Goal: Task Accomplishment & Management: Manage account settings

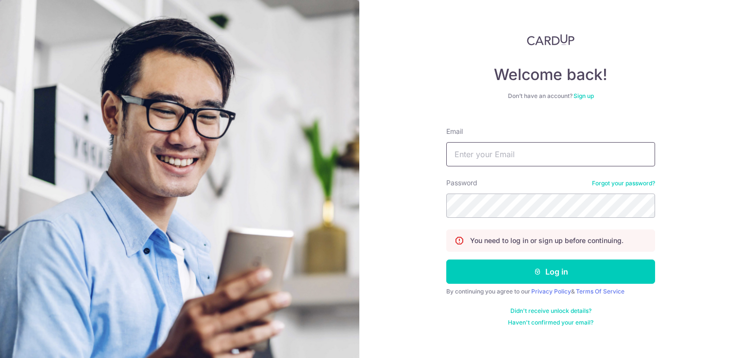
drag, startPoint x: 0, startPoint y: 0, endPoint x: 498, endPoint y: 150, distance: 520.2
click at [498, 150] on input "Email" at bounding box center [550, 154] width 209 height 24
type input "[PERSON_NAME][EMAIL_ADDRESS][PERSON_NAME][DOMAIN_NAME]"
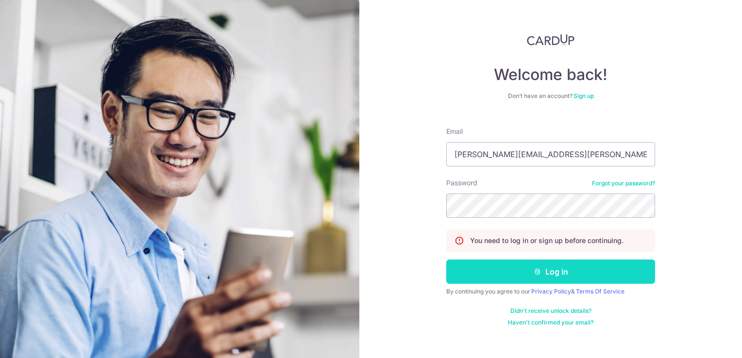
click at [519, 266] on button "Log in" at bounding box center [550, 272] width 209 height 24
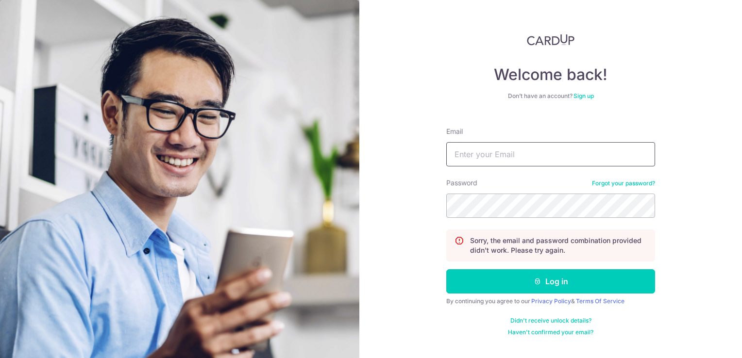
click at [530, 163] on input "Email" at bounding box center [550, 154] width 209 height 24
type input "[PERSON_NAME][EMAIL_ADDRESS][PERSON_NAME][DOMAIN_NAME]"
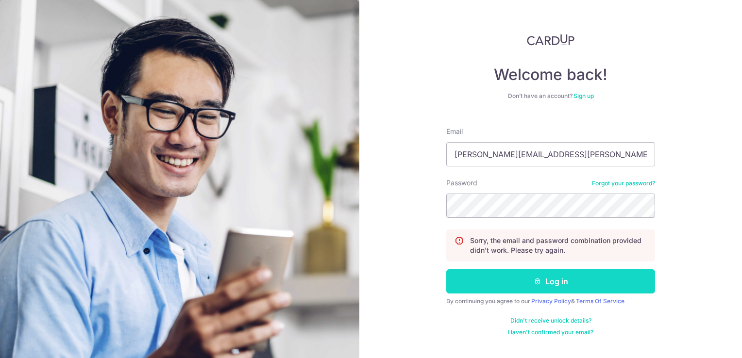
click at [528, 288] on button "Log in" at bounding box center [550, 281] width 209 height 24
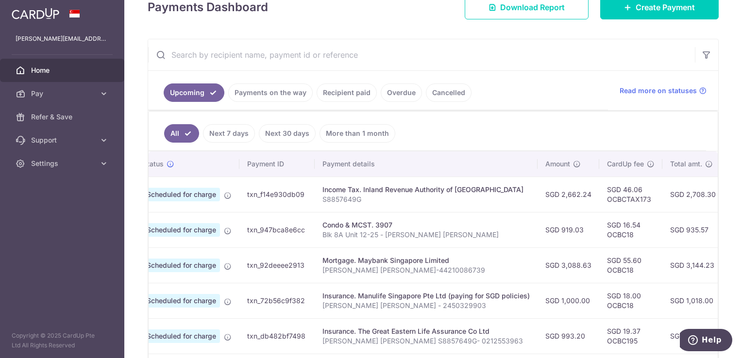
scroll to position [145, 0]
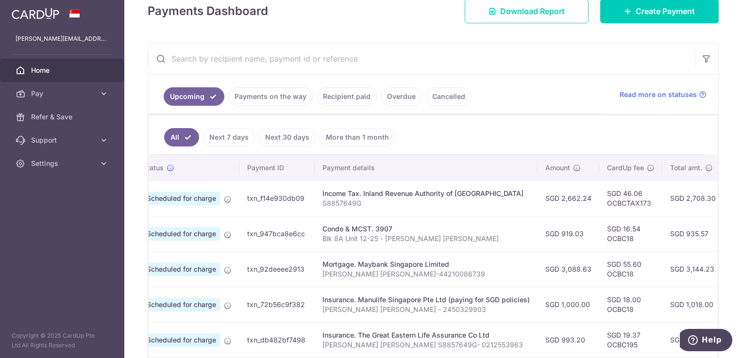
click at [277, 66] on input "text" at bounding box center [421, 58] width 547 height 31
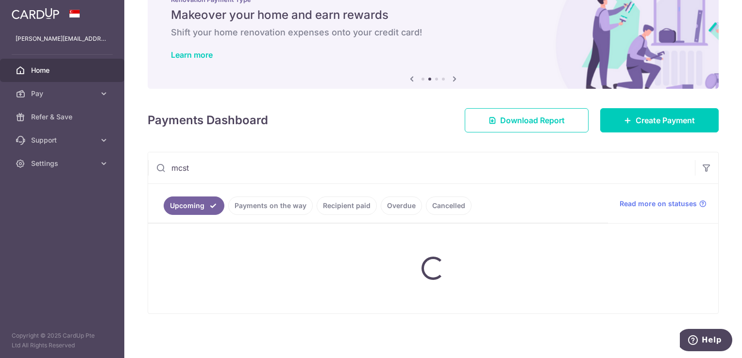
scroll to position [114, 0]
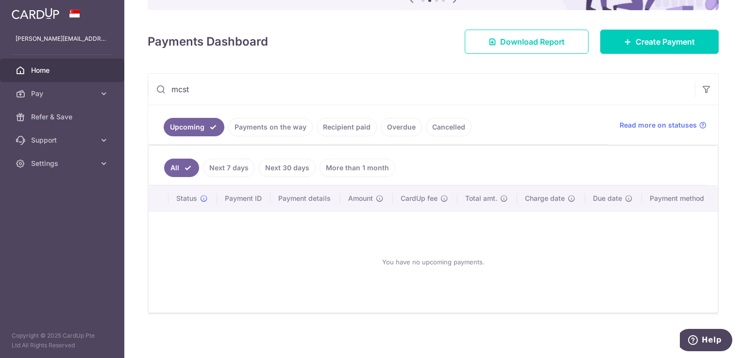
drag, startPoint x: 242, startPoint y: 92, endPoint x: 61, endPoint y: 73, distance: 182.1
click at [61, 73] on main "[PERSON_NAME][EMAIL_ADDRESS][PERSON_NAME][DOMAIN_NAME] Home Pay Payments Recipi…" at bounding box center [371, 179] width 742 height 358
type input "condo"
click at [305, 56] on div "× Pause Schedule Pause all future payments in this series Pause just this one p…" at bounding box center [433, 179] width 618 height 358
drag, startPoint x: 291, startPoint y: 89, endPoint x: -2, endPoint y: 31, distance: 298.6
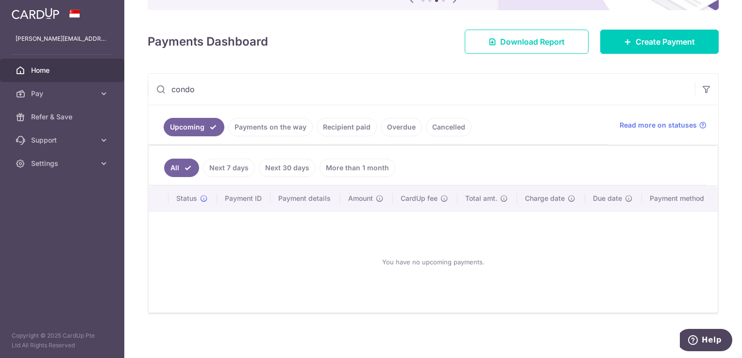
click at [0, 31] on html "[PERSON_NAME][EMAIL_ADDRESS][PERSON_NAME][DOMAIN_NAME] Home Pay Payments Recipi…" at bounding box center [371, 179] width 742 height 358
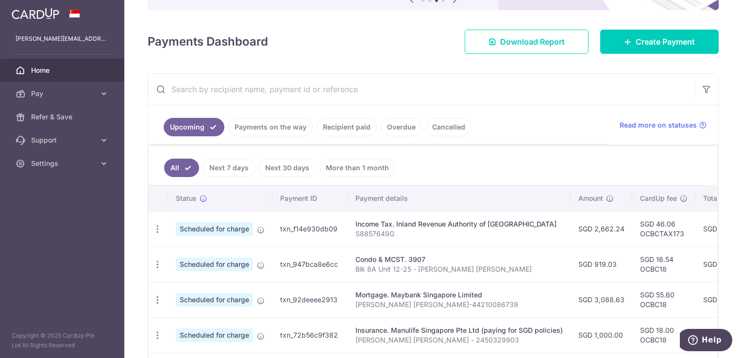
click at [213, 90] on input "text" at bounding box center [421, 89] width 547 height 31
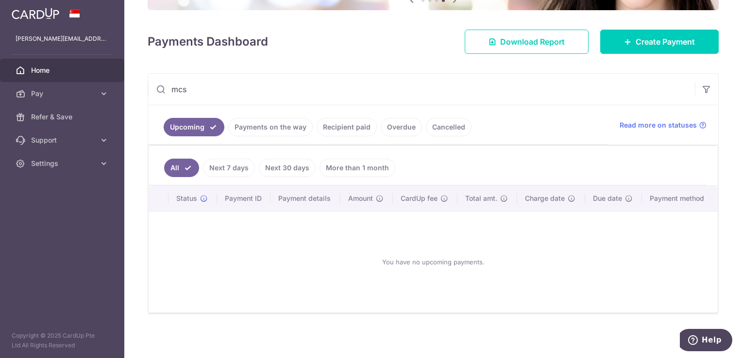
scroll to position [35, 0]
type input "m"
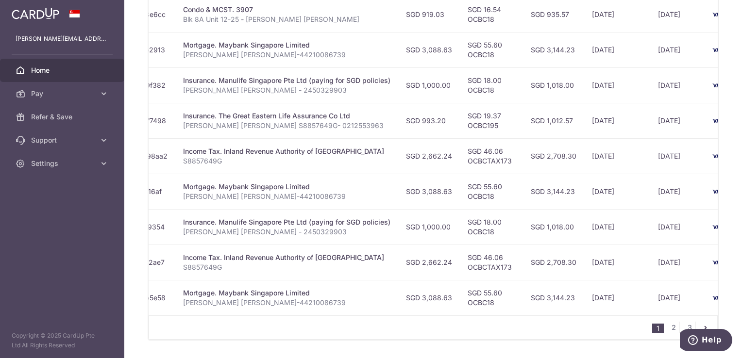
scroll to position [0, 174]
click at [668, 330] on link "2" at bounding box center [674, 328] width 12 height 12
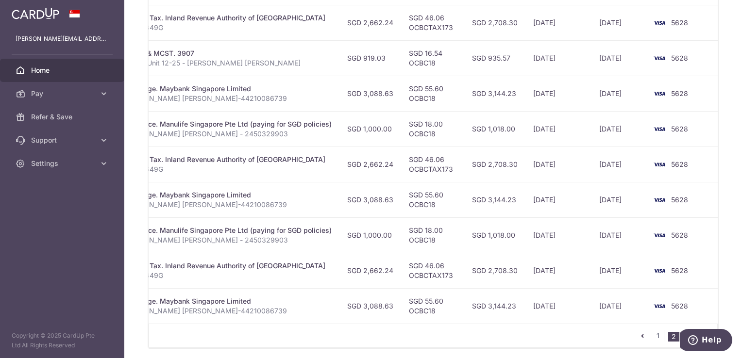
scroll to position [389, 0]
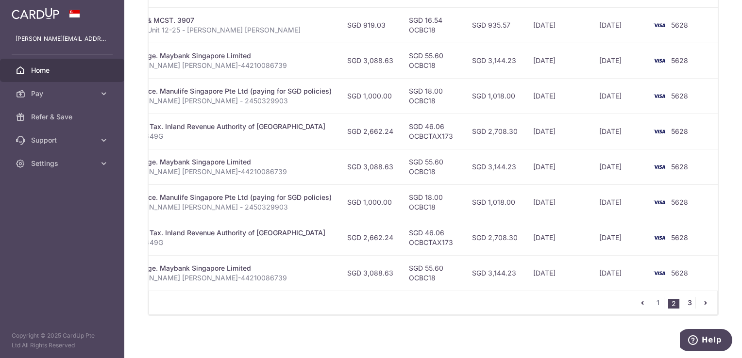
click at [684, 305] on link "3" at bounding box center [690, 303] width 12 height 12
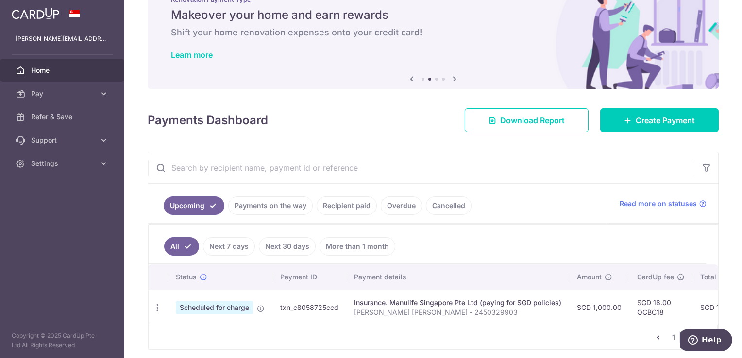
scroll to position [76, 0]
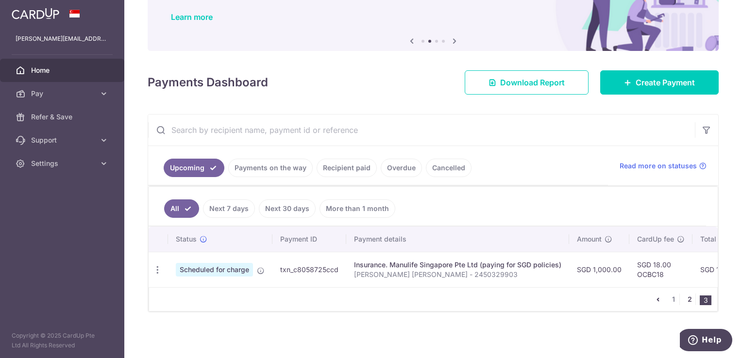
click at [684, 303] on link "2" at bounding box center [690, 300] width 12 height 12
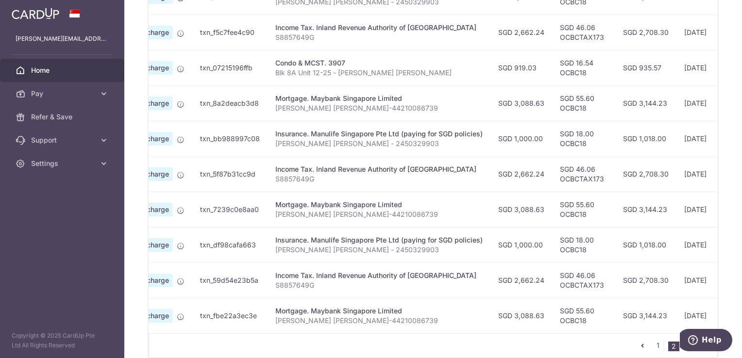
scroll to position [394, 0]
